Goal: Find specific page/section: Find specific page/section

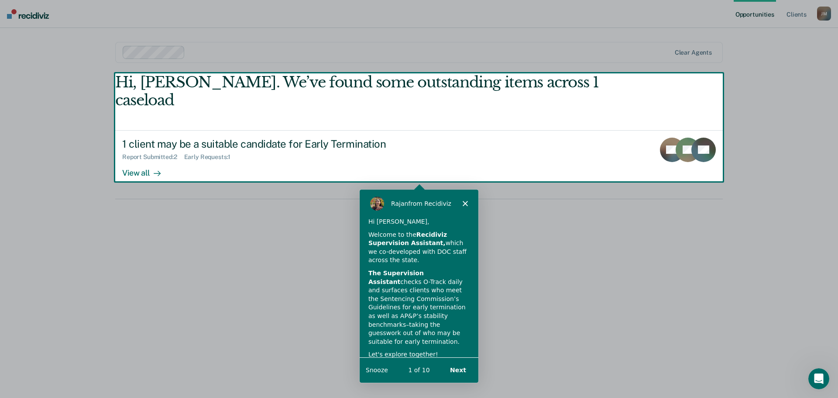
click at [146, 153] on div "Product tour overlay" at bounding box center [419, 199] width 838 height 398
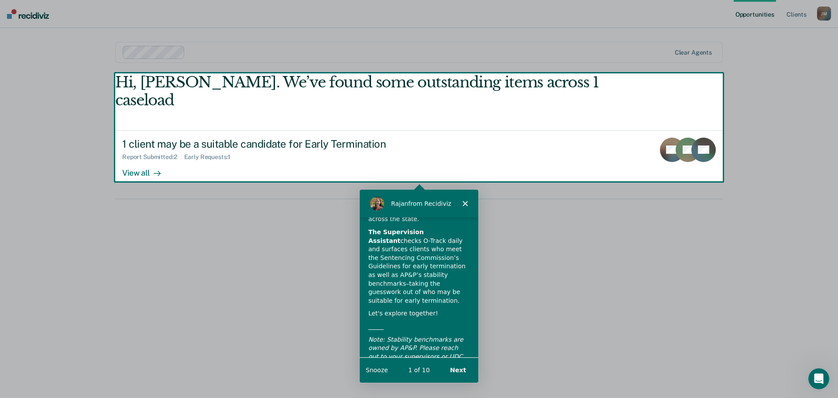
scroll to position [60, 0]
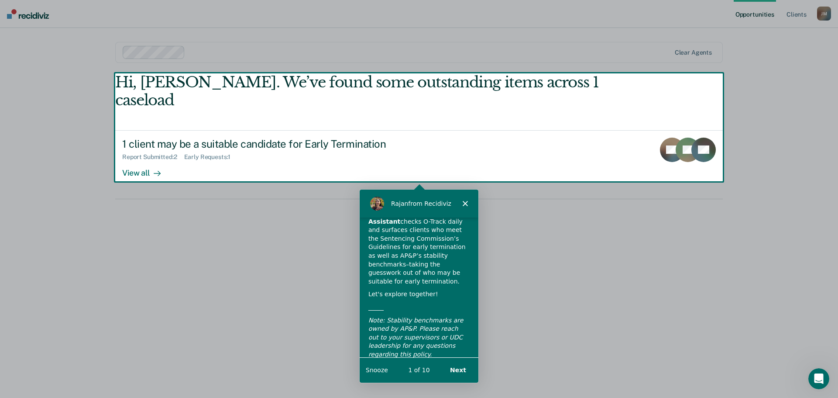
click at [457, 367] on button "Next" at bounding box center [458, 369] width 34 height 18
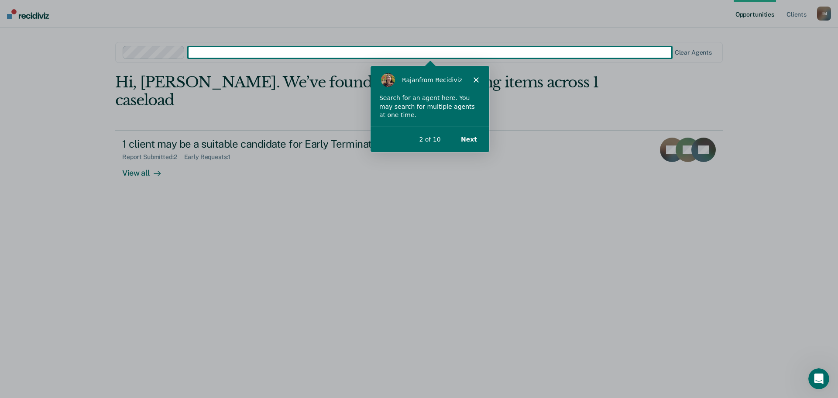
scroll to position [0, 0]
click at [467, 138] on button "Next" at bounding box center [468, 139] width 34 height 18
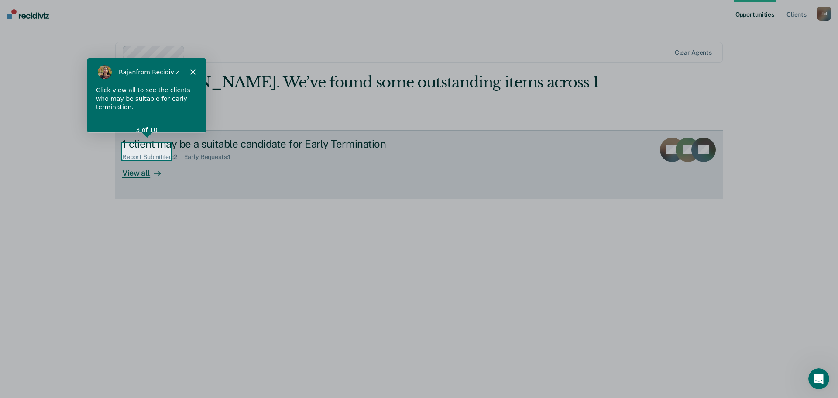
click at [158, 170] on icon at bounding box center [157, 173] width 7 height 7
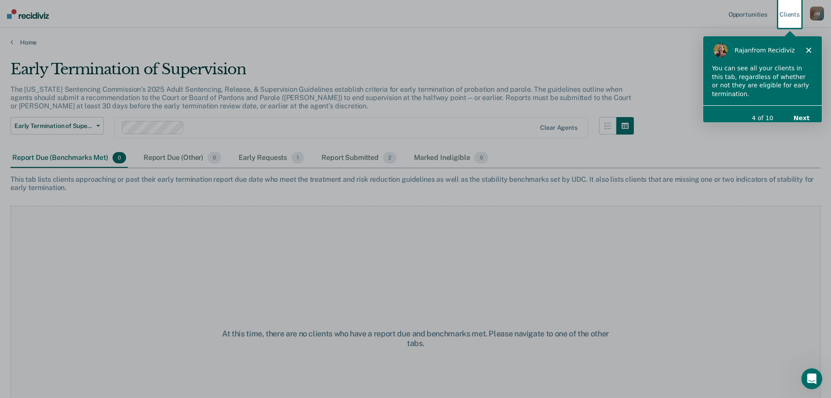
click at [805, 108] on button "Next" at bounding box center [802, 117] width 34 height 18
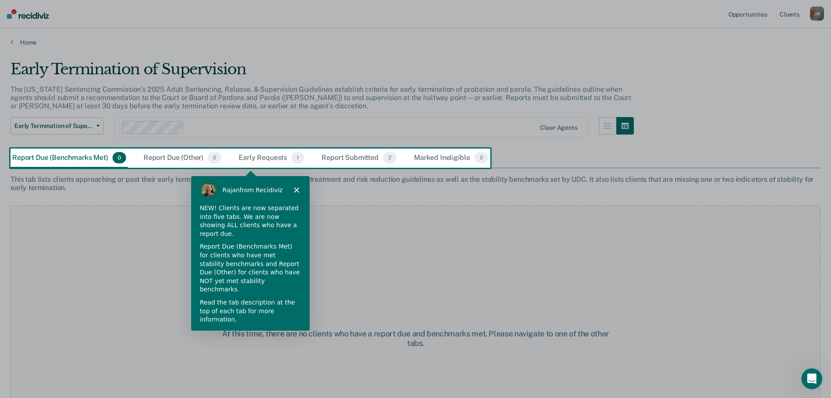
click at [292, 334] on button "Next" at bounding box center [289, 343] width 34 height 18
